Goal: Register for event/course

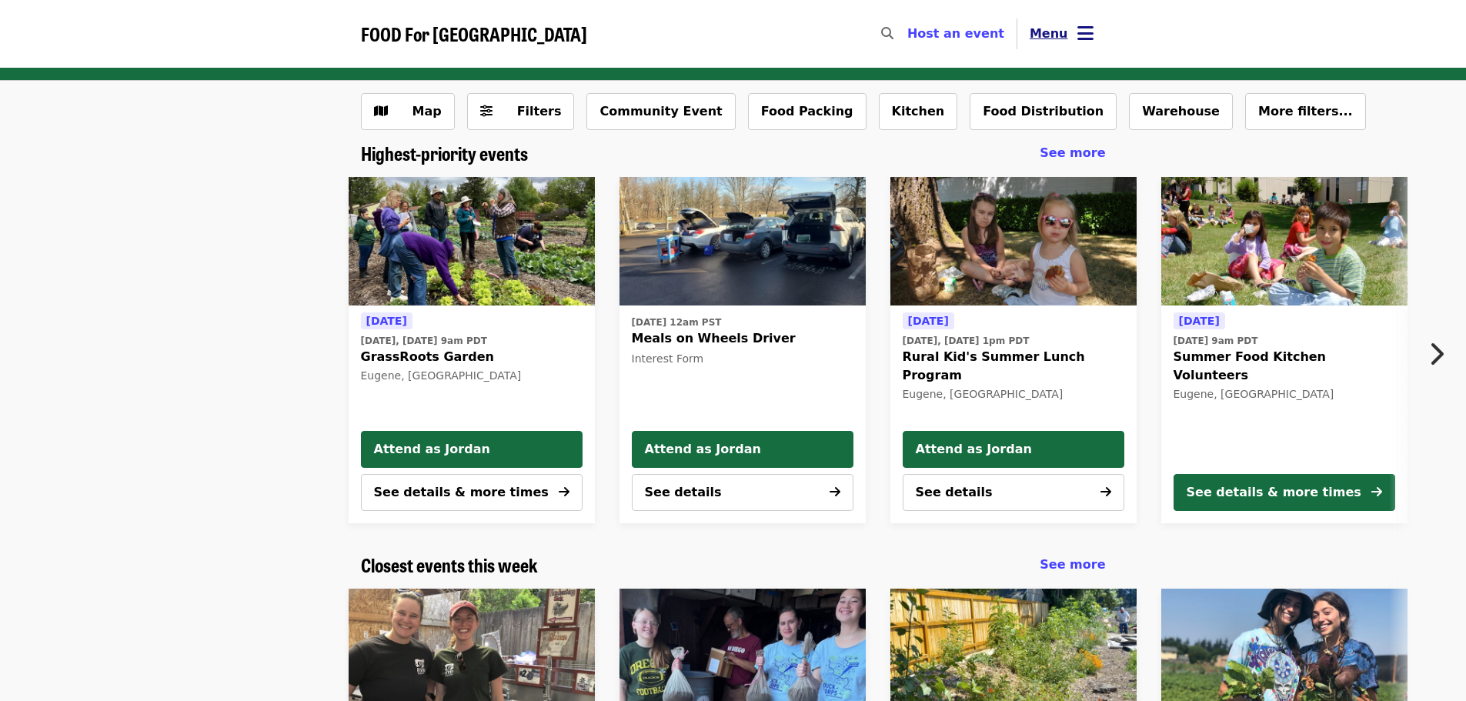
click at [1075, 44] on button "Menu" at bounding box center [1062, 33] width 89 height 37
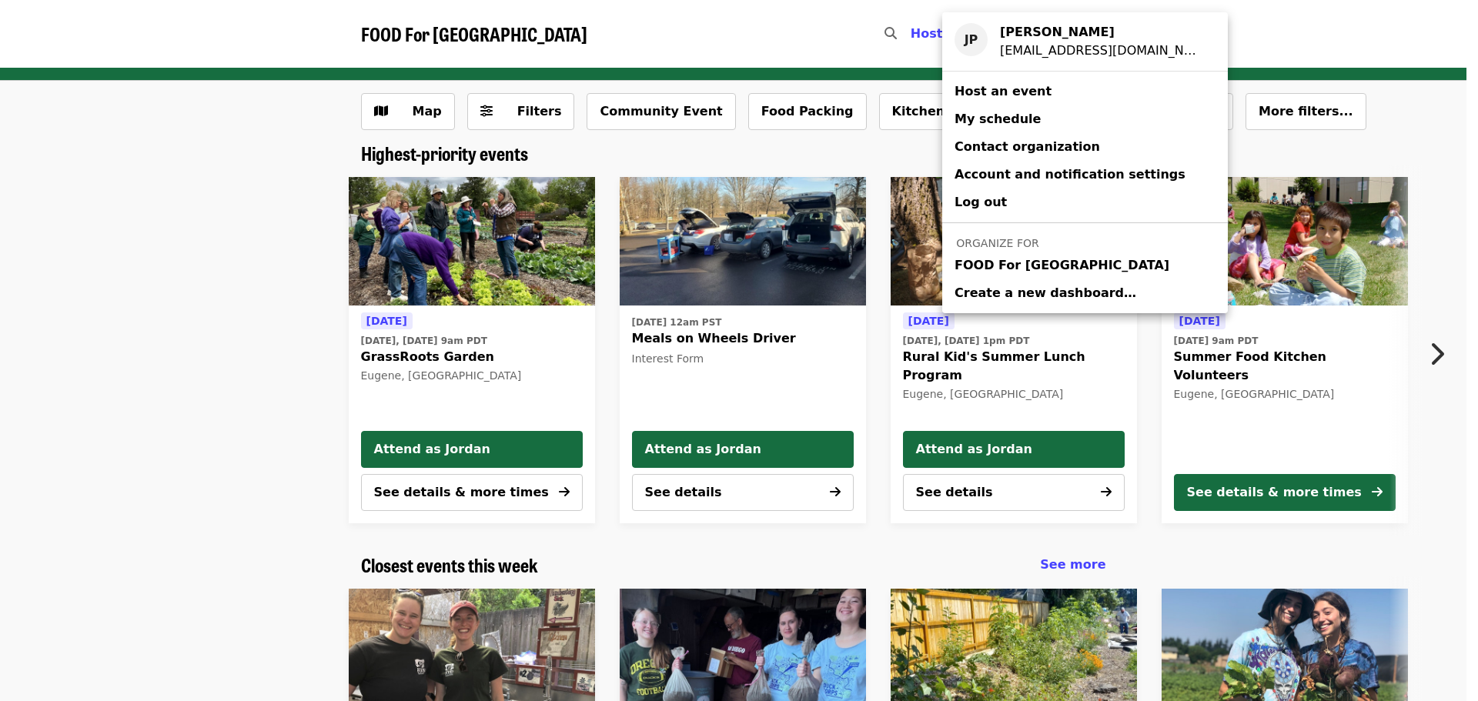
click at [1027, 264] on span "FOOD For [GEOGRAPHIC_DATA]" at bounding box center [1062, 265] width 215 height 18
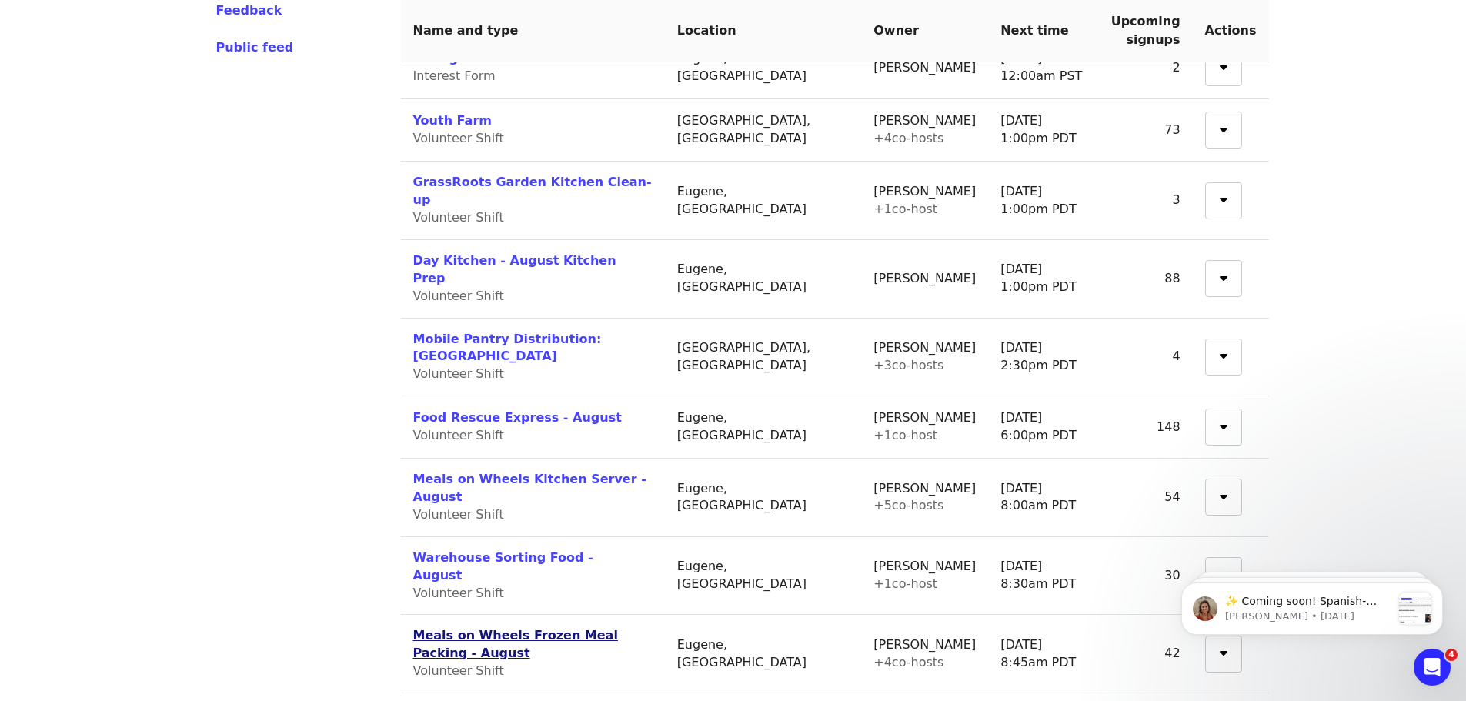
click at [563, 628] on link "Meals on Wheels Frozen Meal Packing - August" at bounding box center [515, 644] width 205 height 32
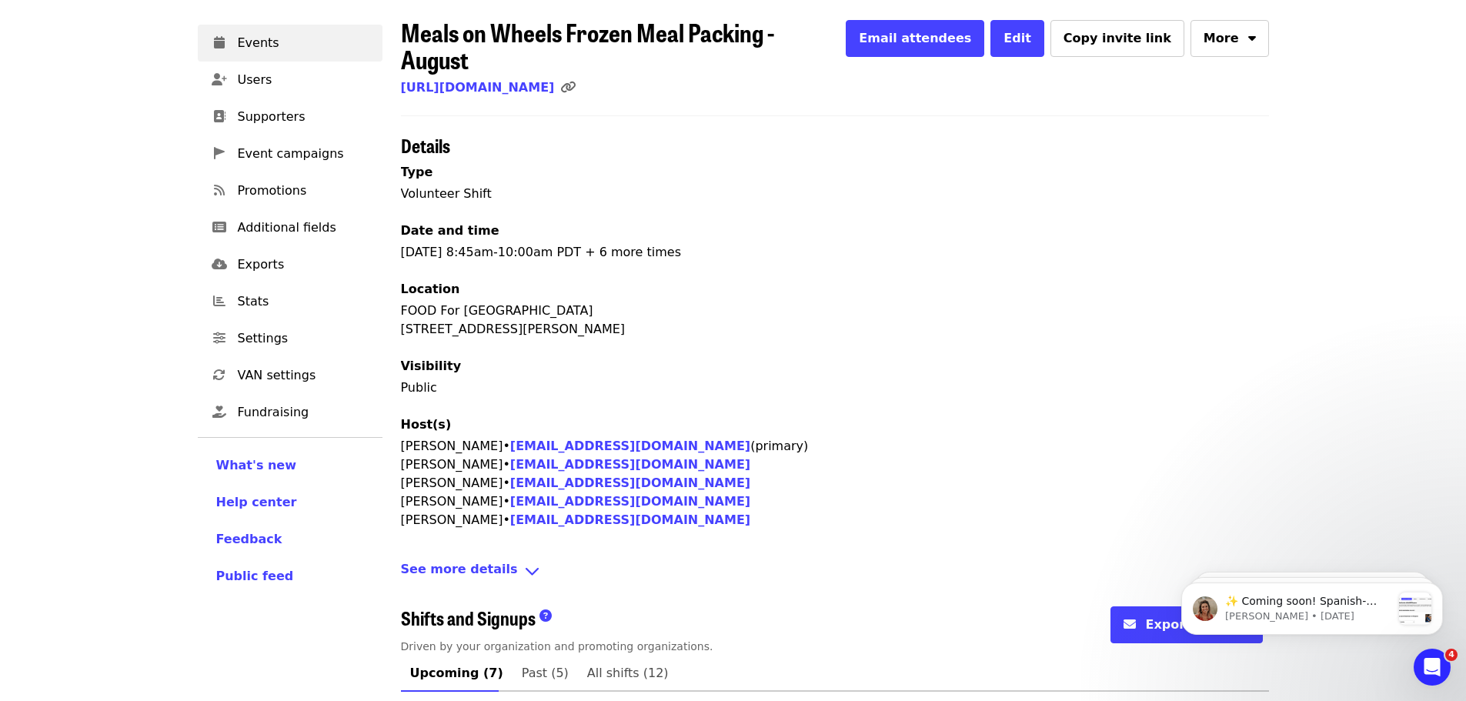
scroll to position [231, 0]
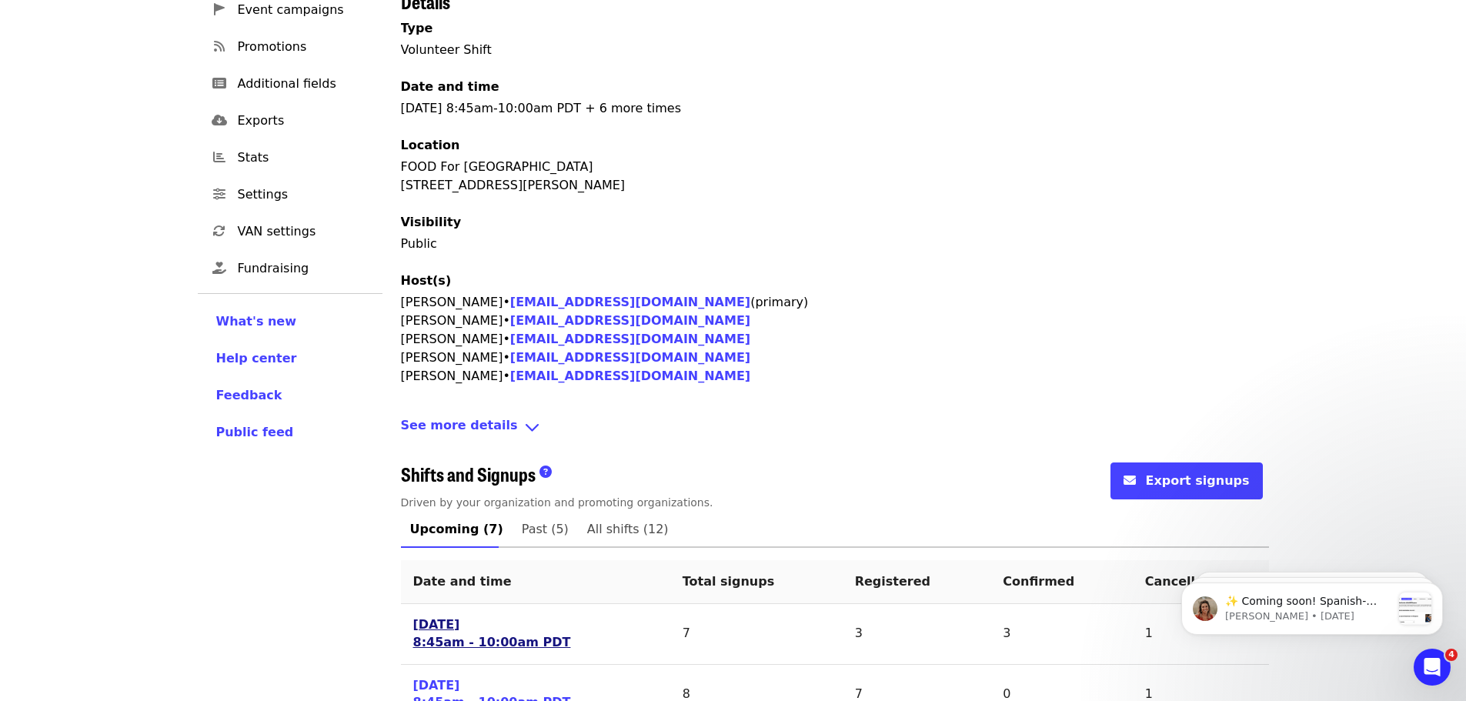
click at [486, 622] on link "[DATE] 8:45am - 10:00am PDT" at bounding box center [492, 634] width 158 height 35
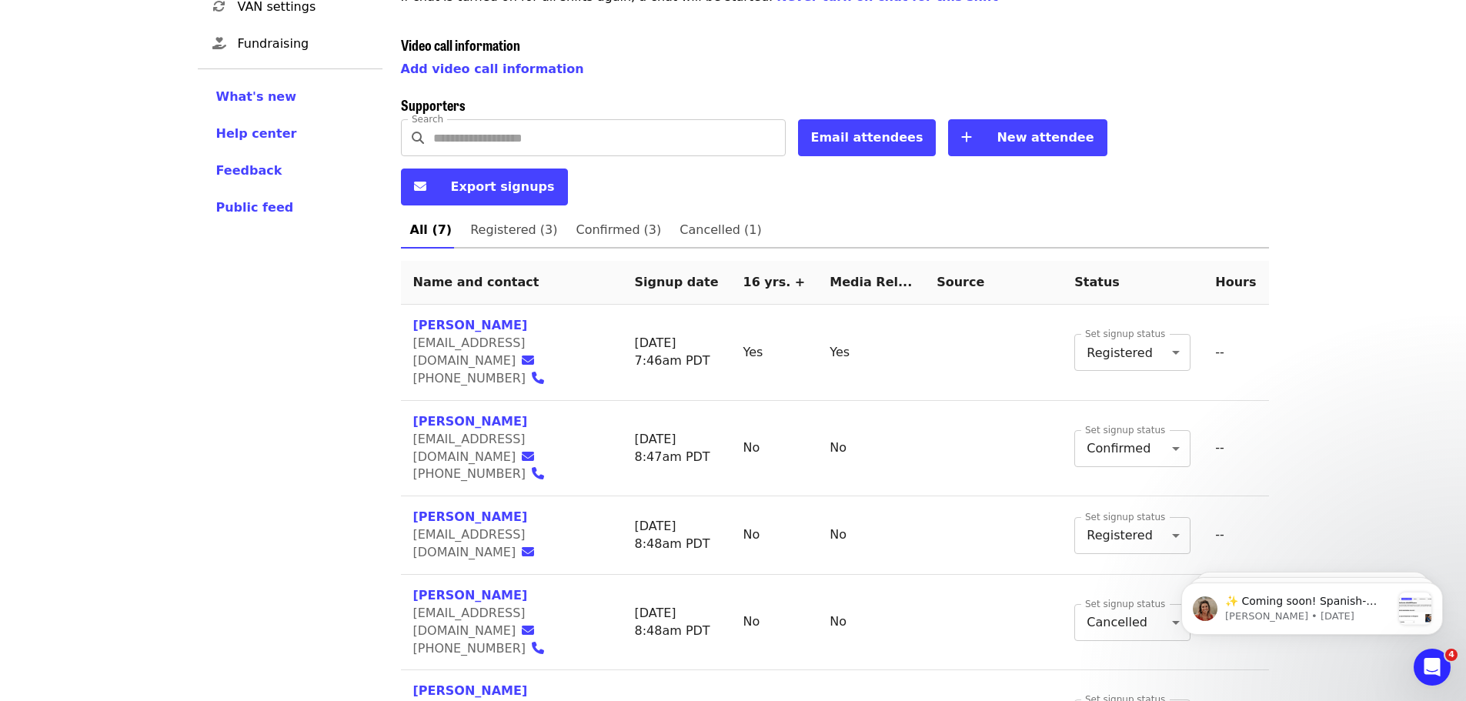
scroll to position [570, 0]
